Goal: Information Seeking & Learning: Learn about a topic

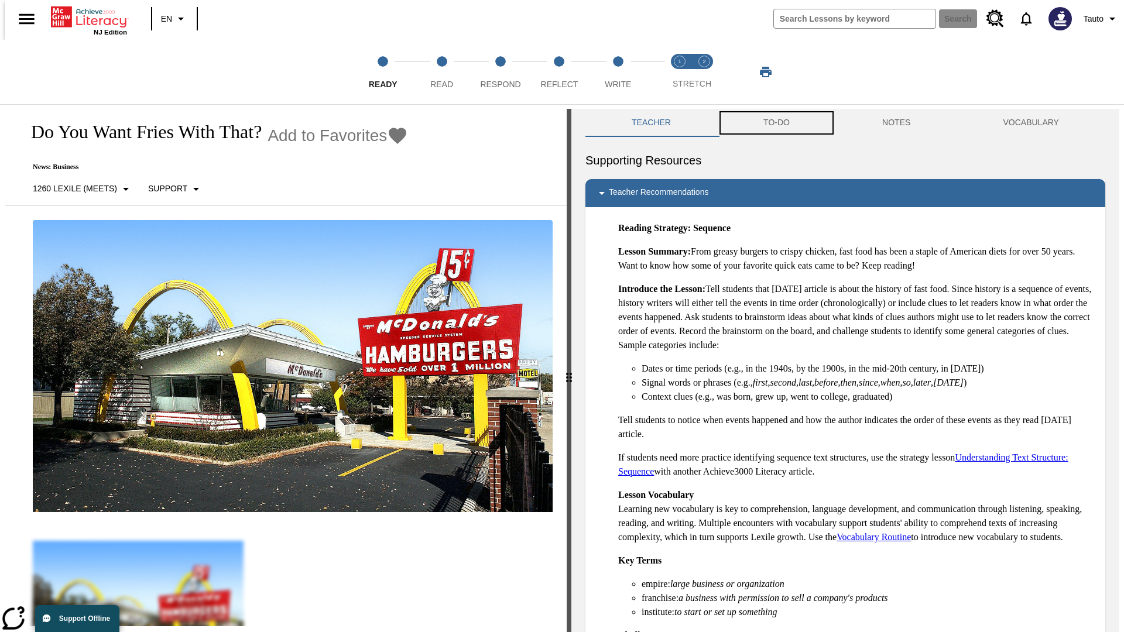
click at [776, 123] on button "TO-DO" at bounding box center [776, 123] width 119 height 28
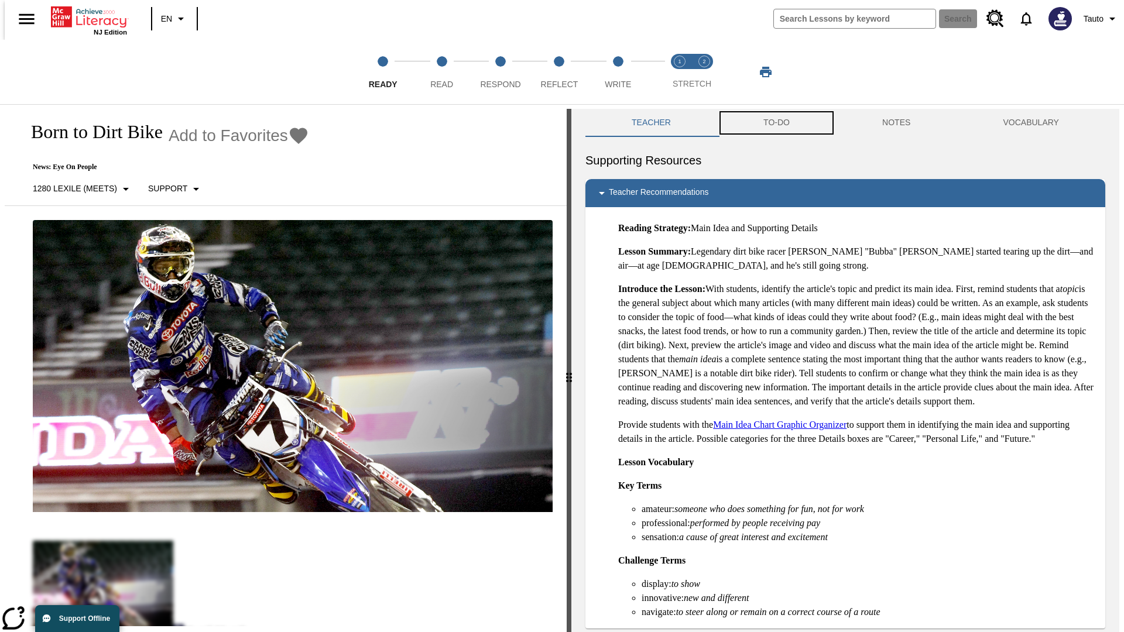
click at [776, 123] on button "TO-DO" at bounding box center [776, 123] width 119 height 28
